Goal: Task Accomplishment & Management: Manage account settings

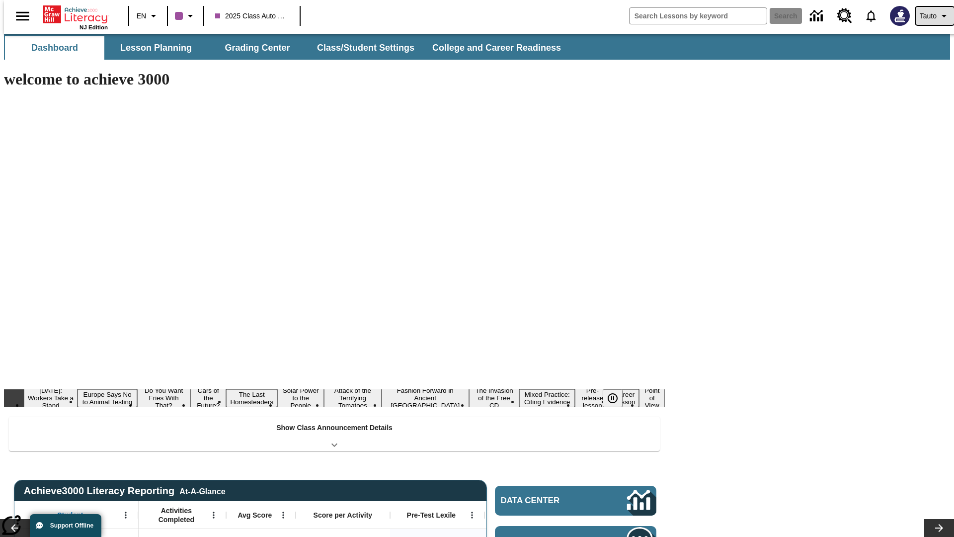
click at [930, 16] on span "Tauto" at bounding box center [928, 16] width 17 height 10
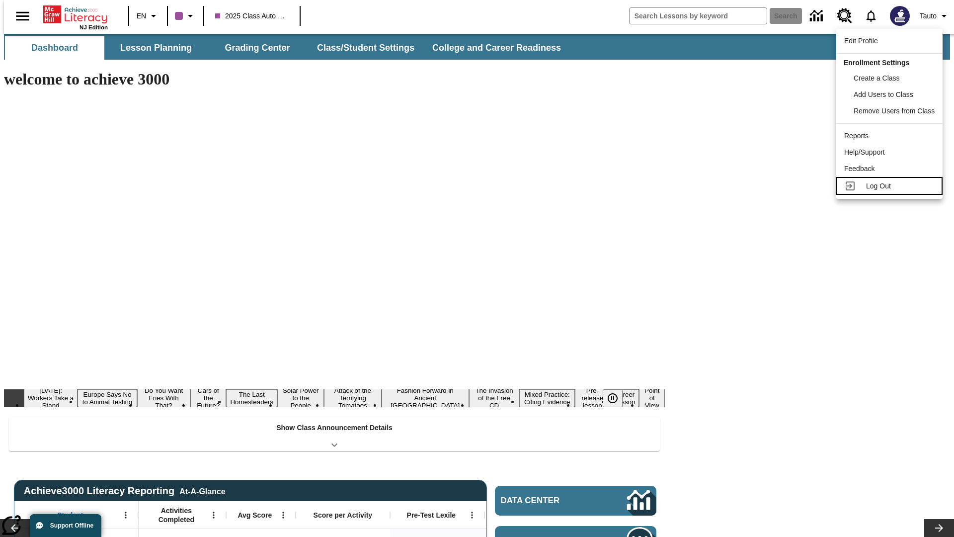
click at [891, 186] on span "Log Out" at bounding box center [878, 186] width 25 height 8
